Goal: Browse casually

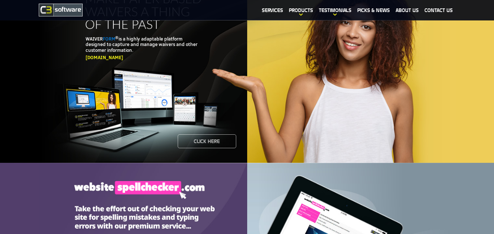
scroll to position [21, 0]
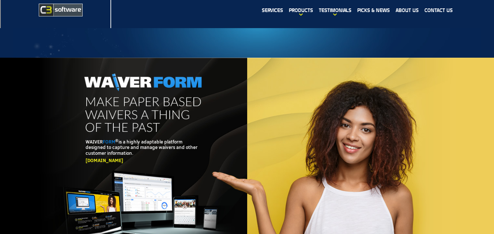
click at [37, 58] on section "Click here WAIVER FORM ® is a highly adaptable platform designed to capture and…" at bounding box center [247, 162] width 494 height 208
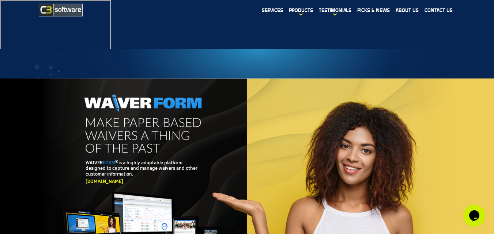
scroll to position [0, 0]
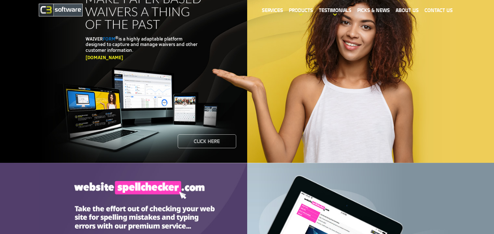
scroll to position [21, 0]
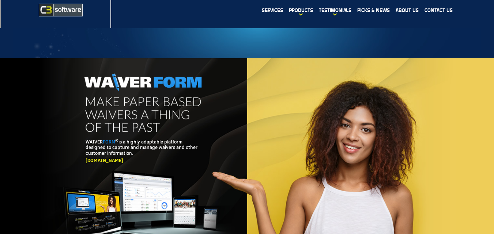
click at [37, 58] on section "Click here WAIVER FORM ® is a highly adaptable platform designed to capture and…" at bounding box center [247, 162] width 494 height 208
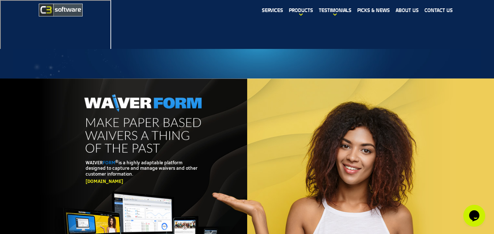
scroll to position [0, 0]
